Goal: Task Accomplishment & Management: Manage account settings

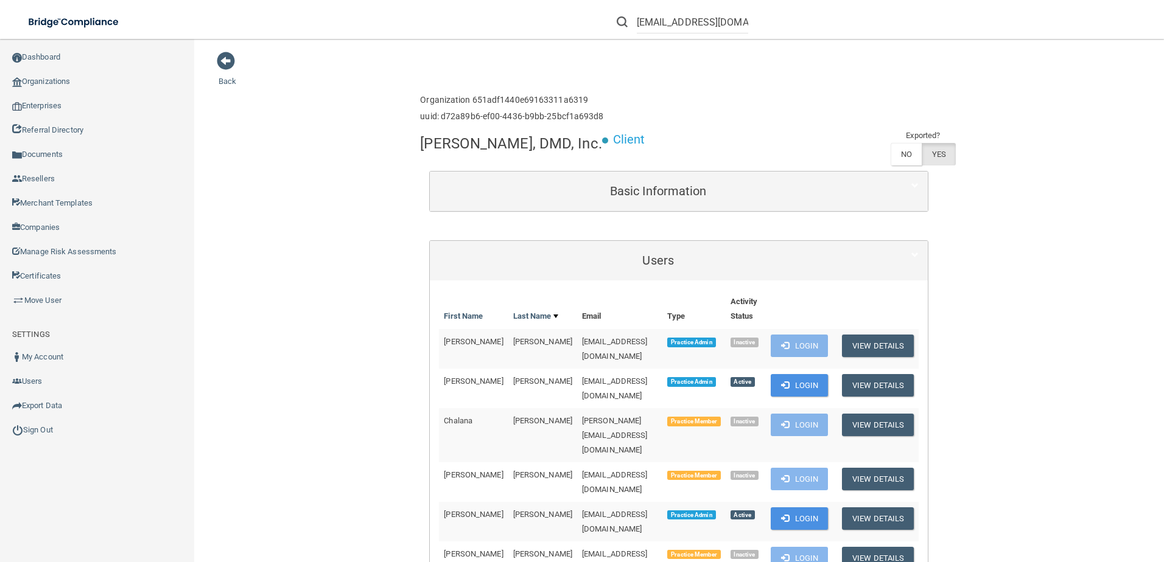
scroll to position [61, 0]
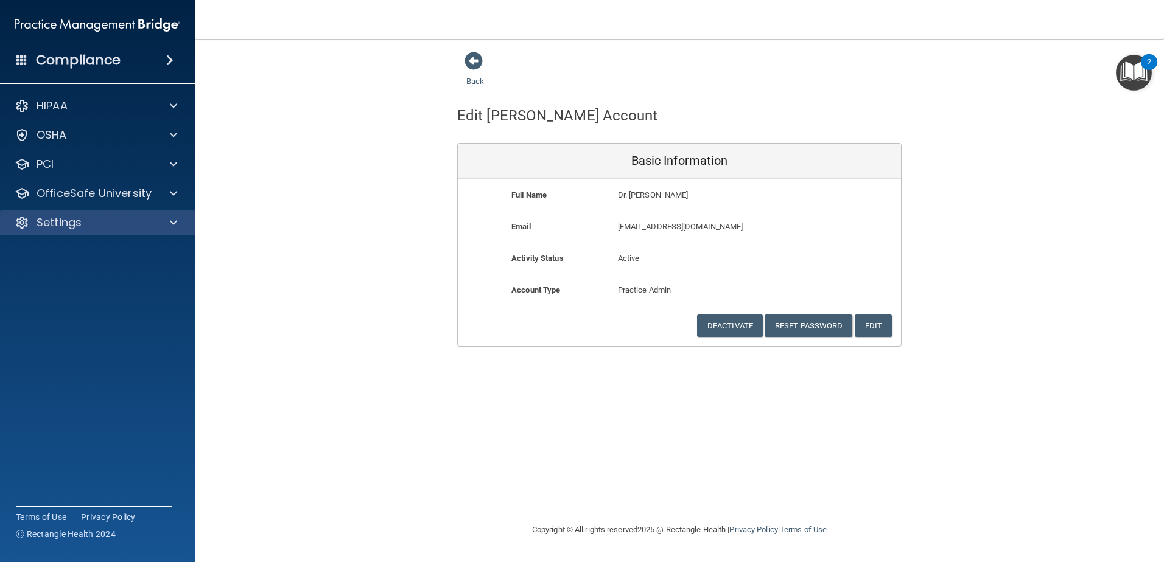
click at [91, 233] on div "Settings" at bounding box center [97, 223] width 195 height 24
click at [82, 228] on div "Settings" at bounding box center [80, 222] width 151 height 15
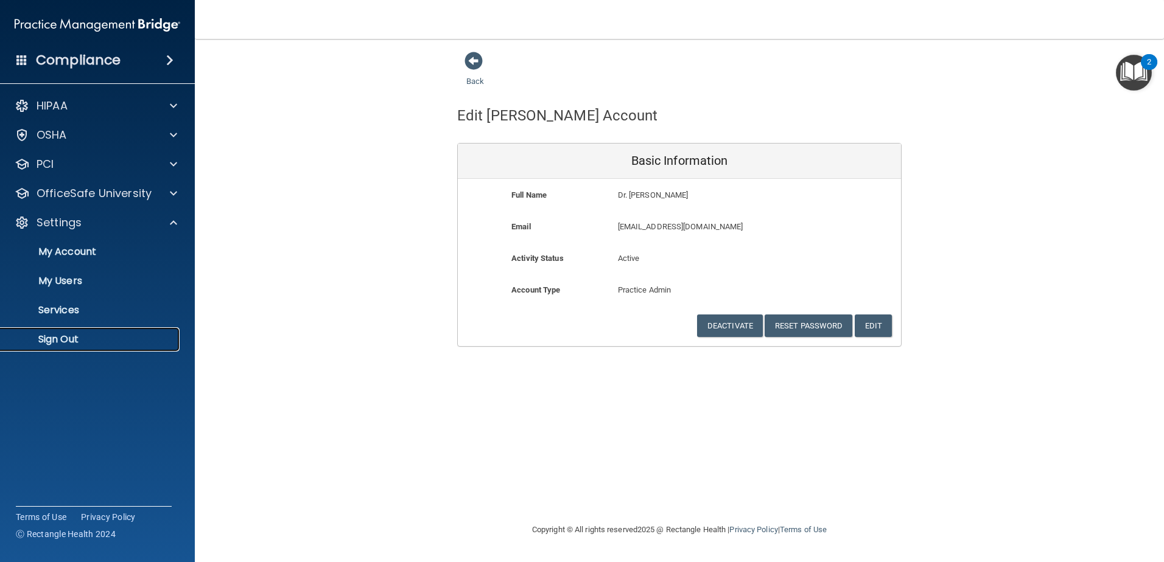
click at [38, 343] on p "Sign Out" at bounding box center [91, 340] width 166 height 12
